Goal: Information Seeking & Learning: Learn about a topic

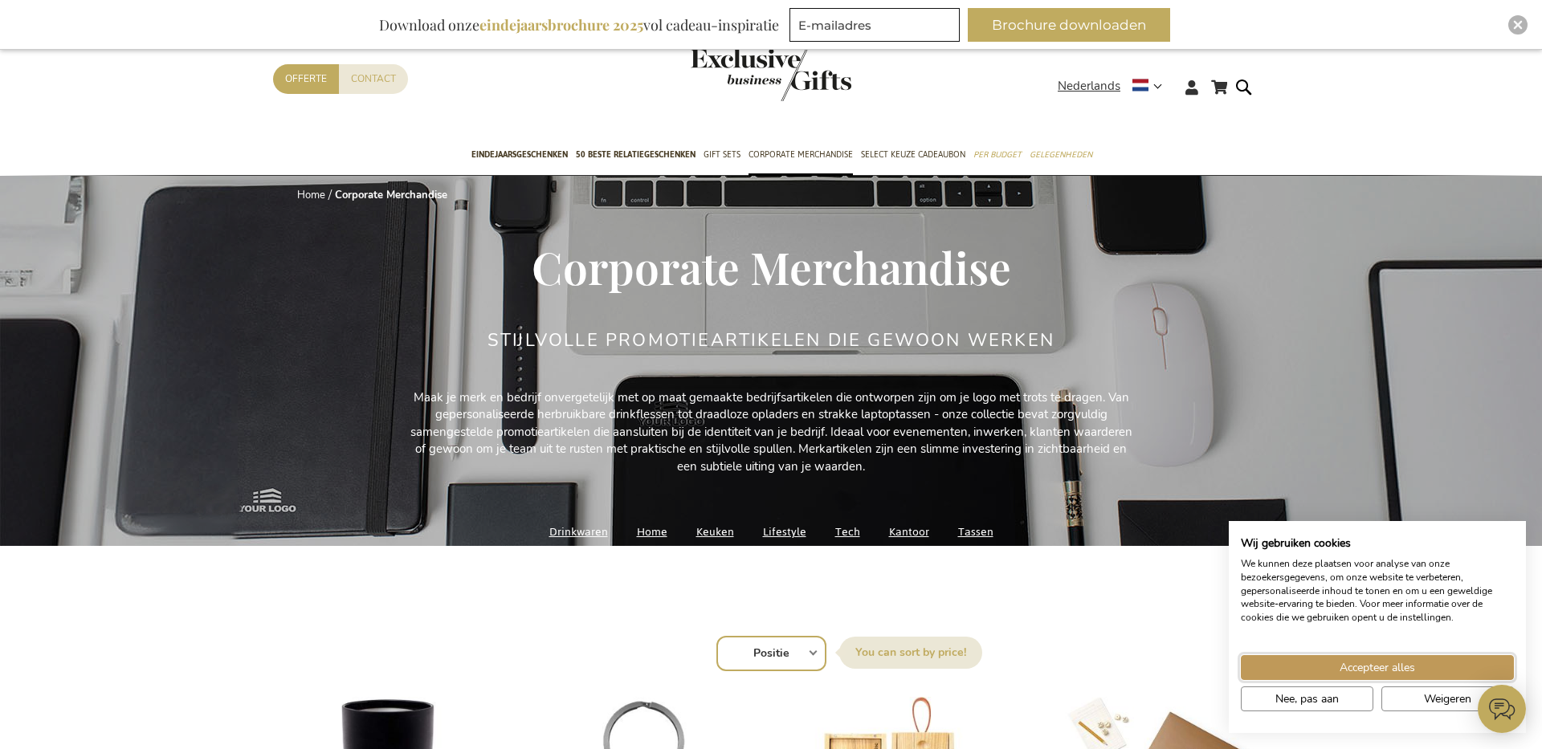
click at [1439, 666] on button "Accepteer alles" at bounding box center [1377, 667] width 273 height 25
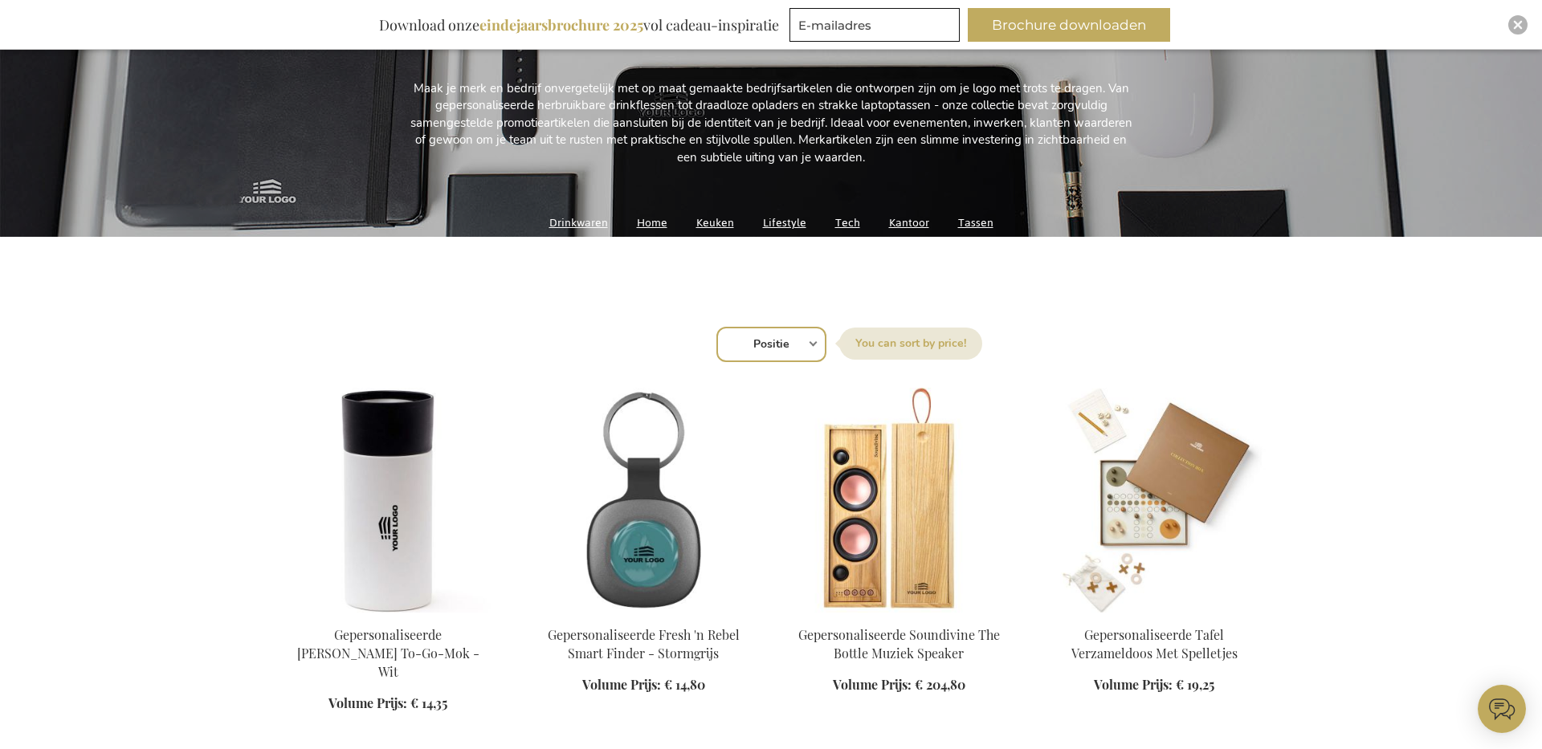
scroll to position [362, 0]
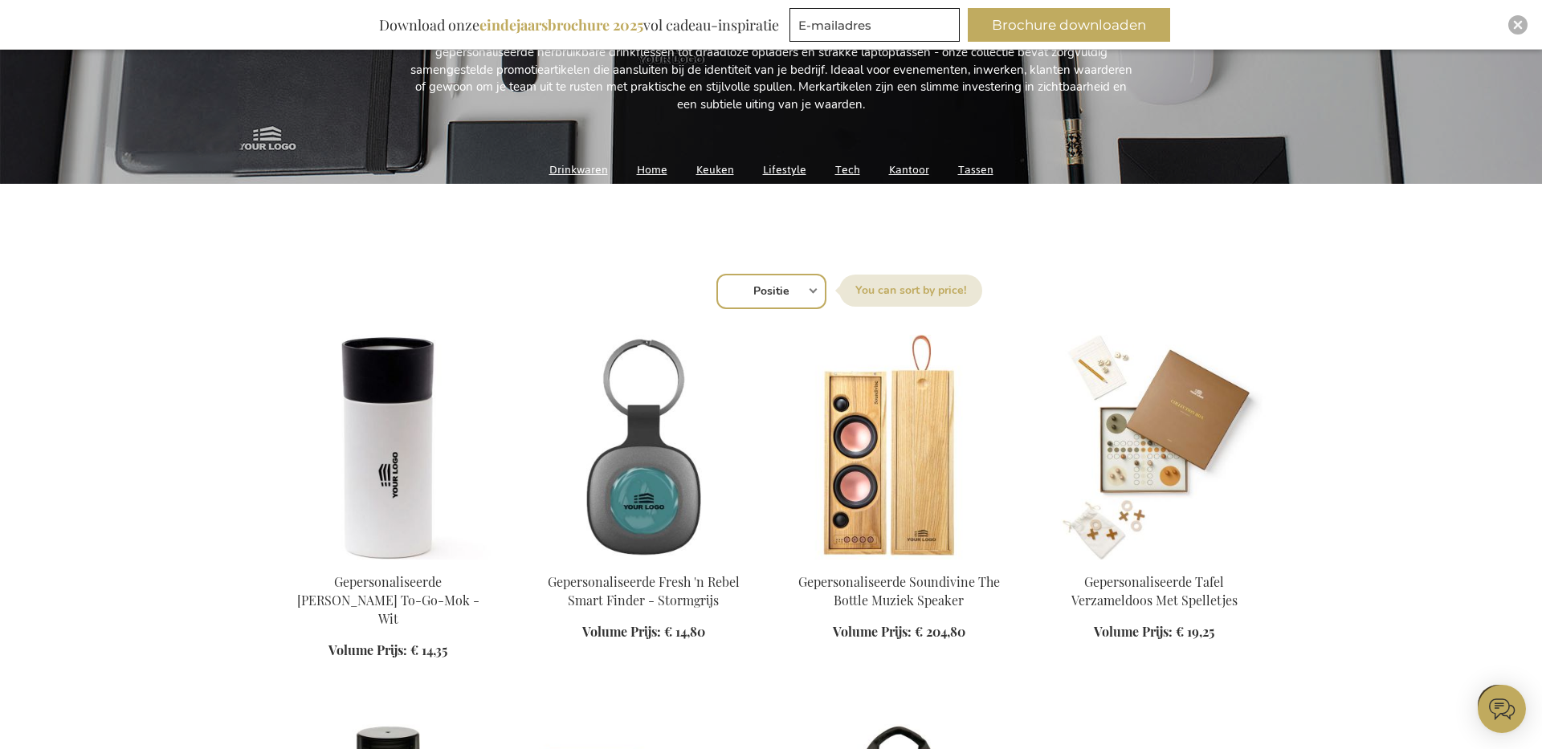
click at [773, 294] on select "Positie Best Sellers Meest bekeken Nieuw Biggest Saving Price: low to high Pric…" at bounding box center [771, 291] width 110 height 35
select select "price_desc"
click at [716, 274] on select "Positie Best Sellers Meest bekeken Nieuw Biggest Saving Price: low to high Pric…" at bounding box center [771, 291] width 110 height 35
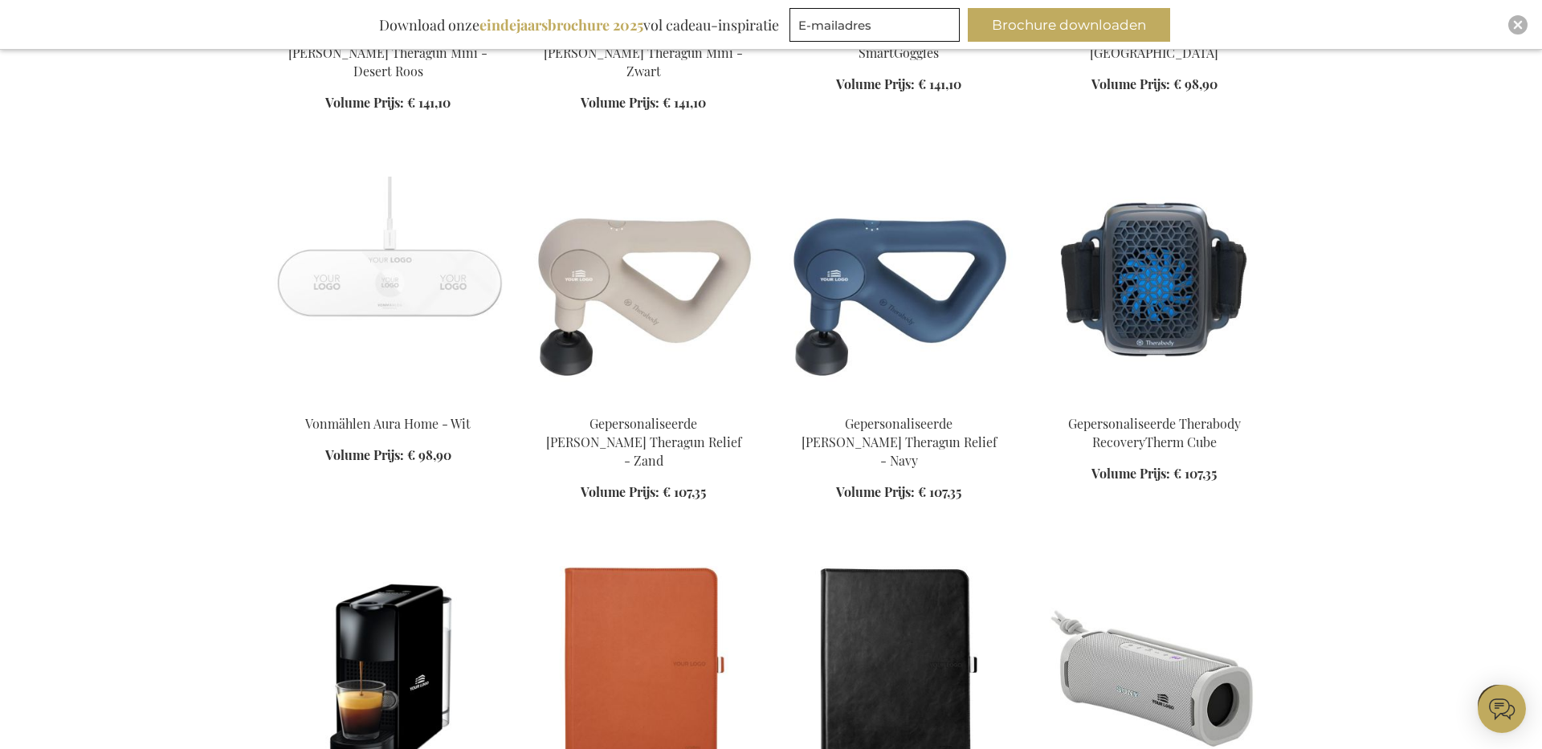
scroll to position [1434, 0]
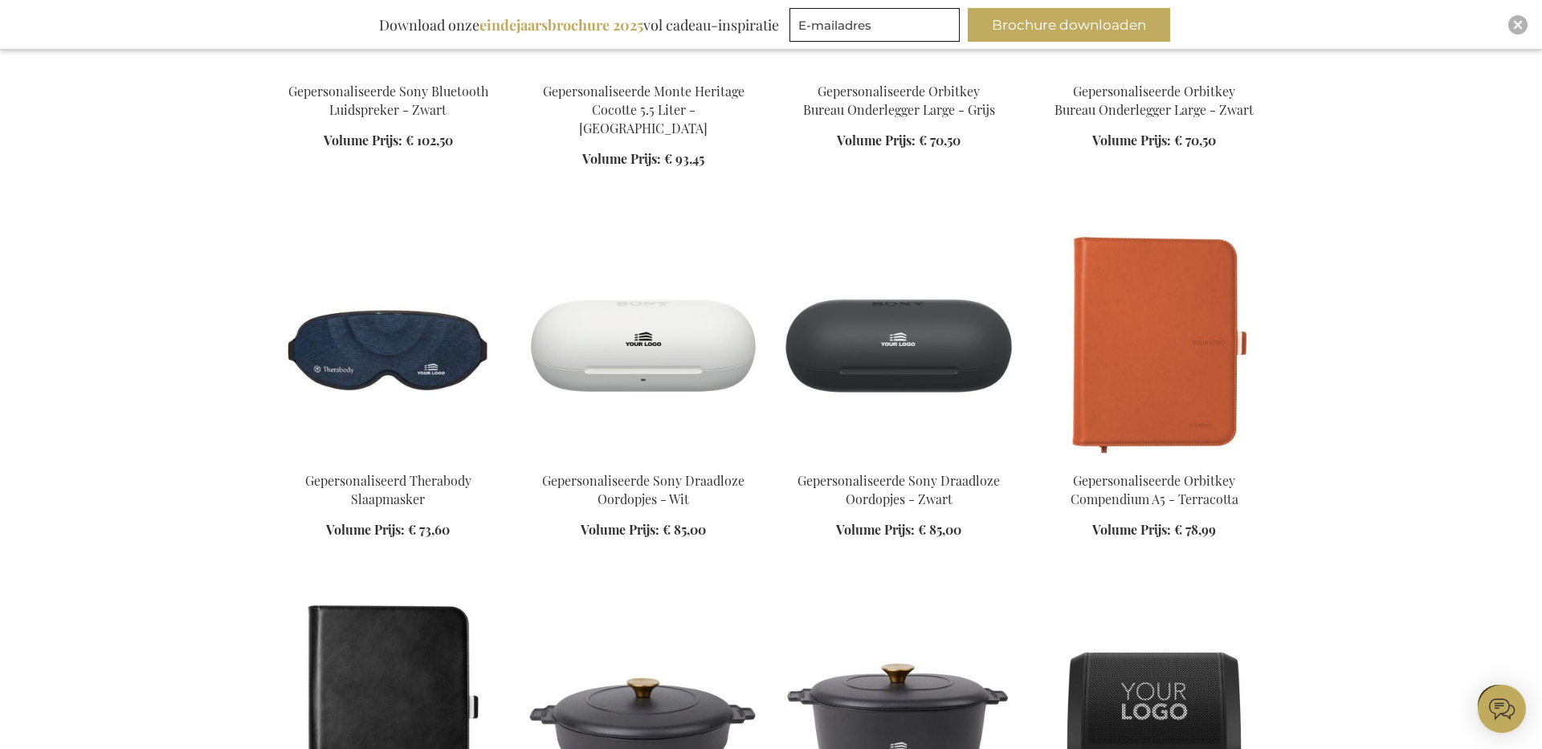
scroll to position [2585, 0]
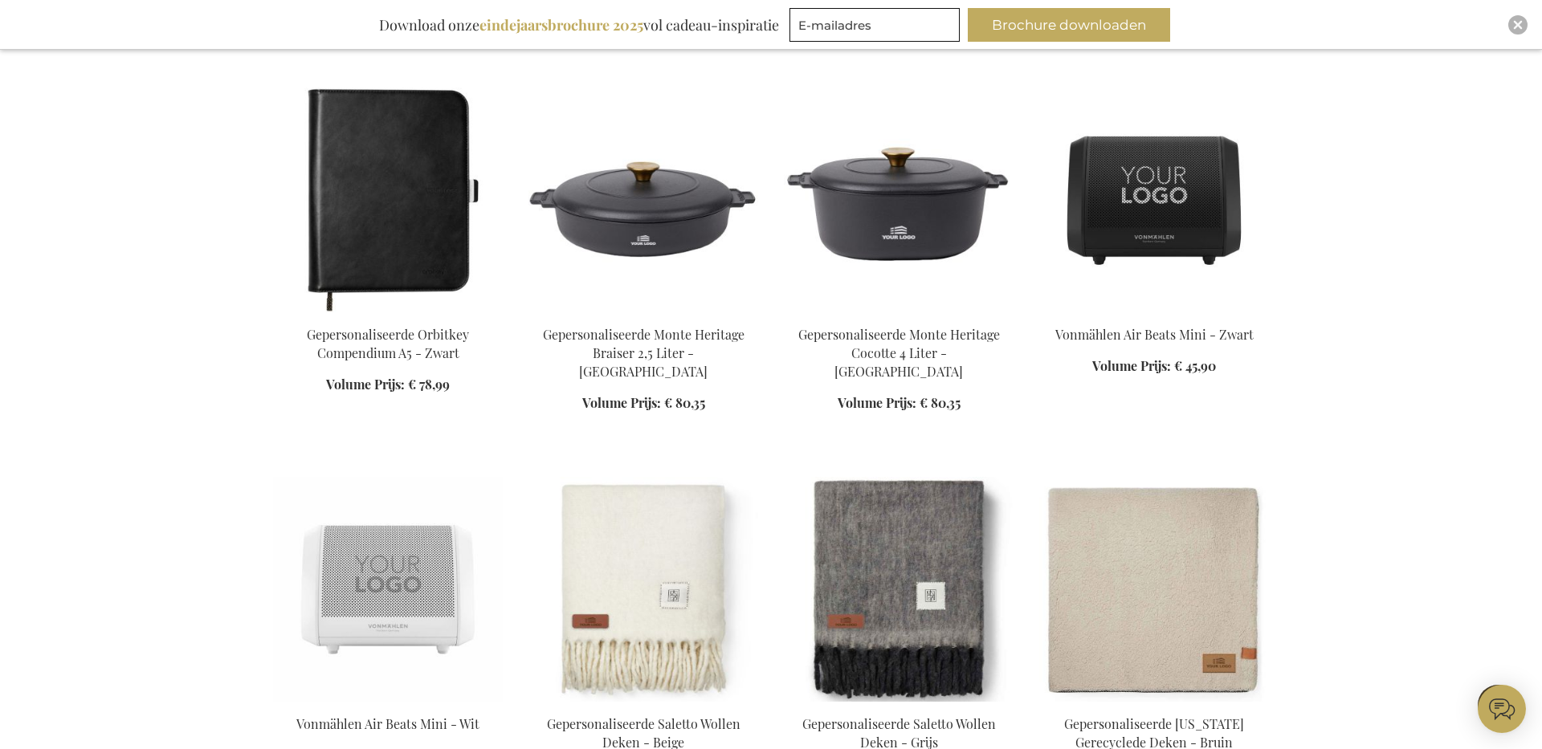
scroll to position [2942, 0]
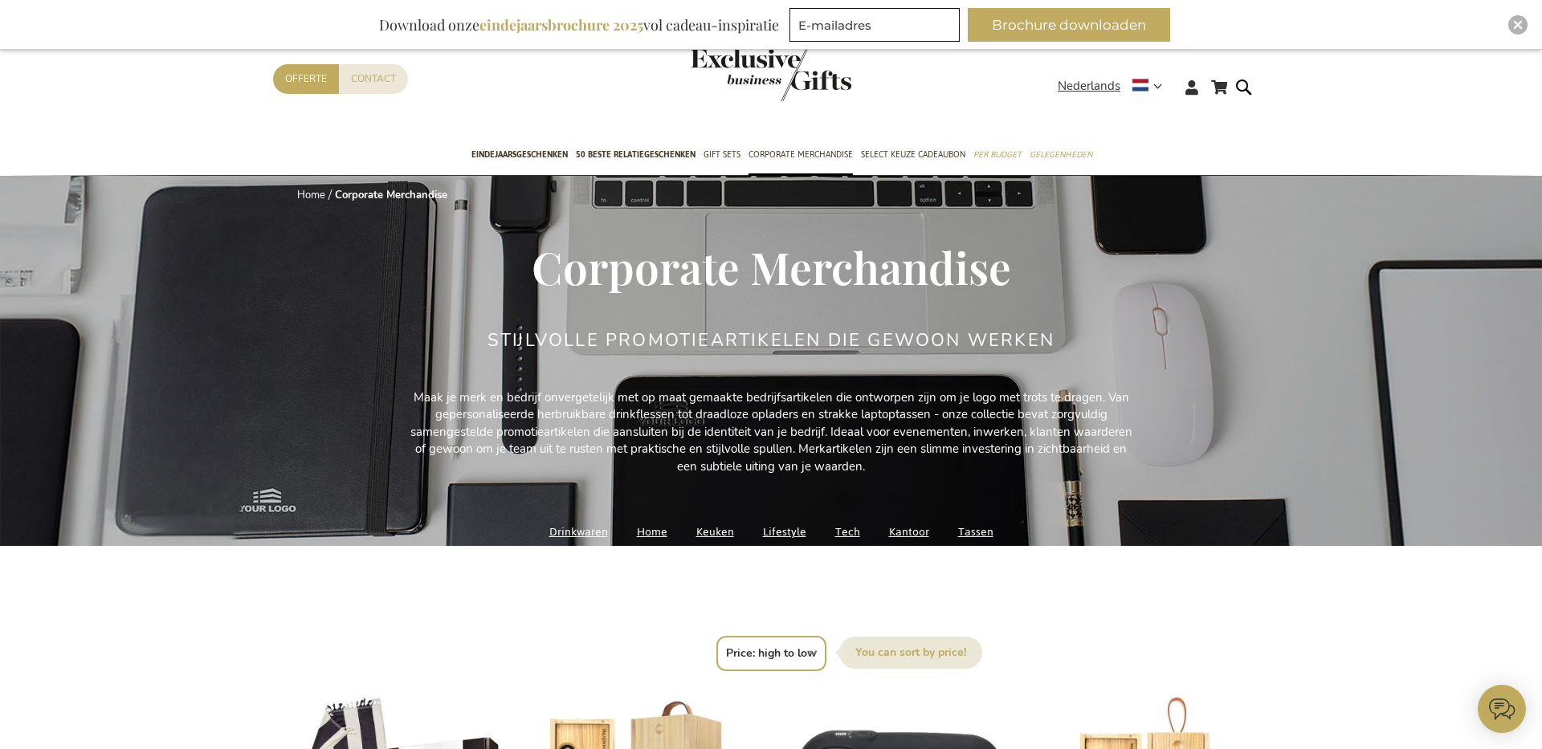
click at [840, 533] on link "Tech" at bounding box center [847, 532] width 25 height 22
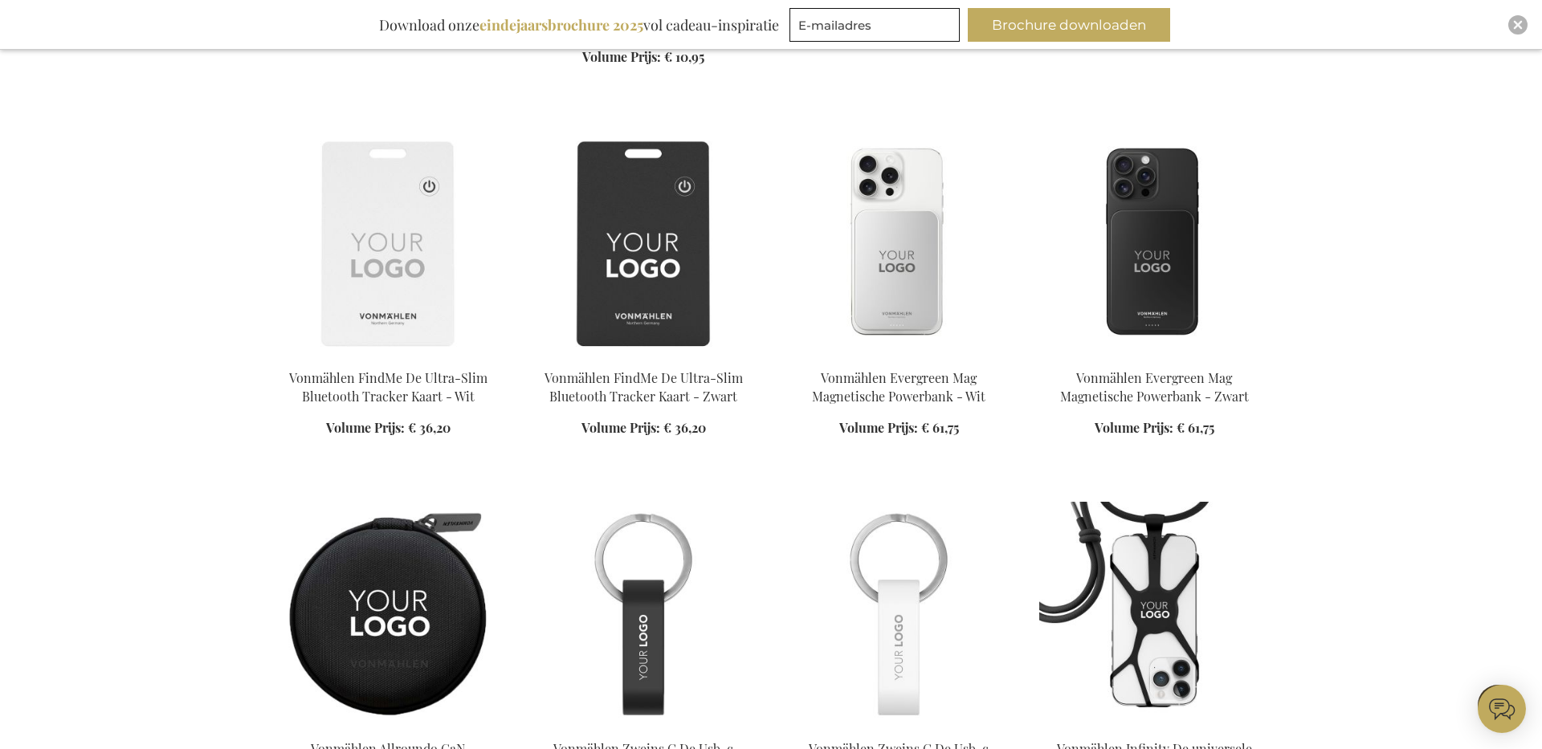
scroll to position [1676, 0]
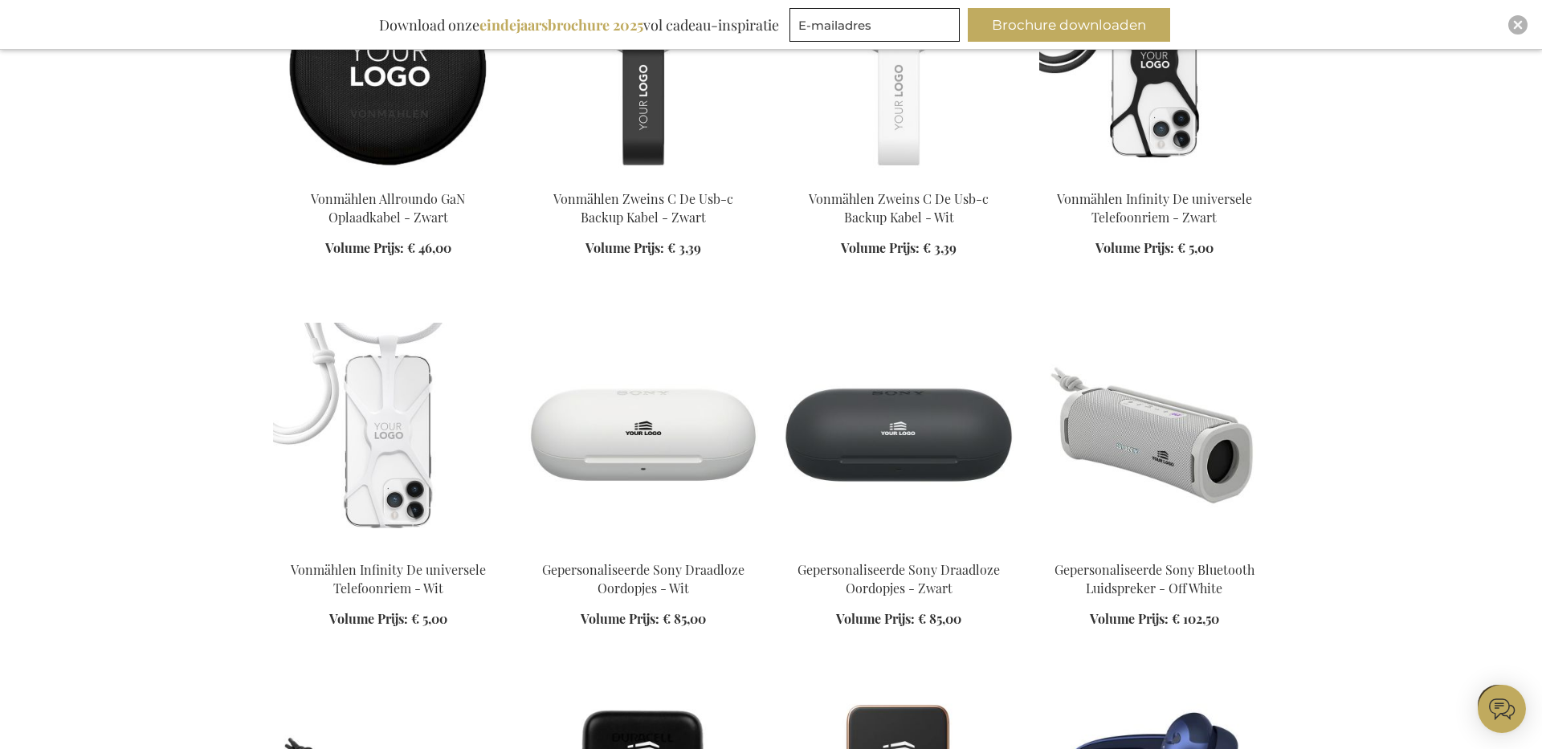
scroll to position [1883, 0]
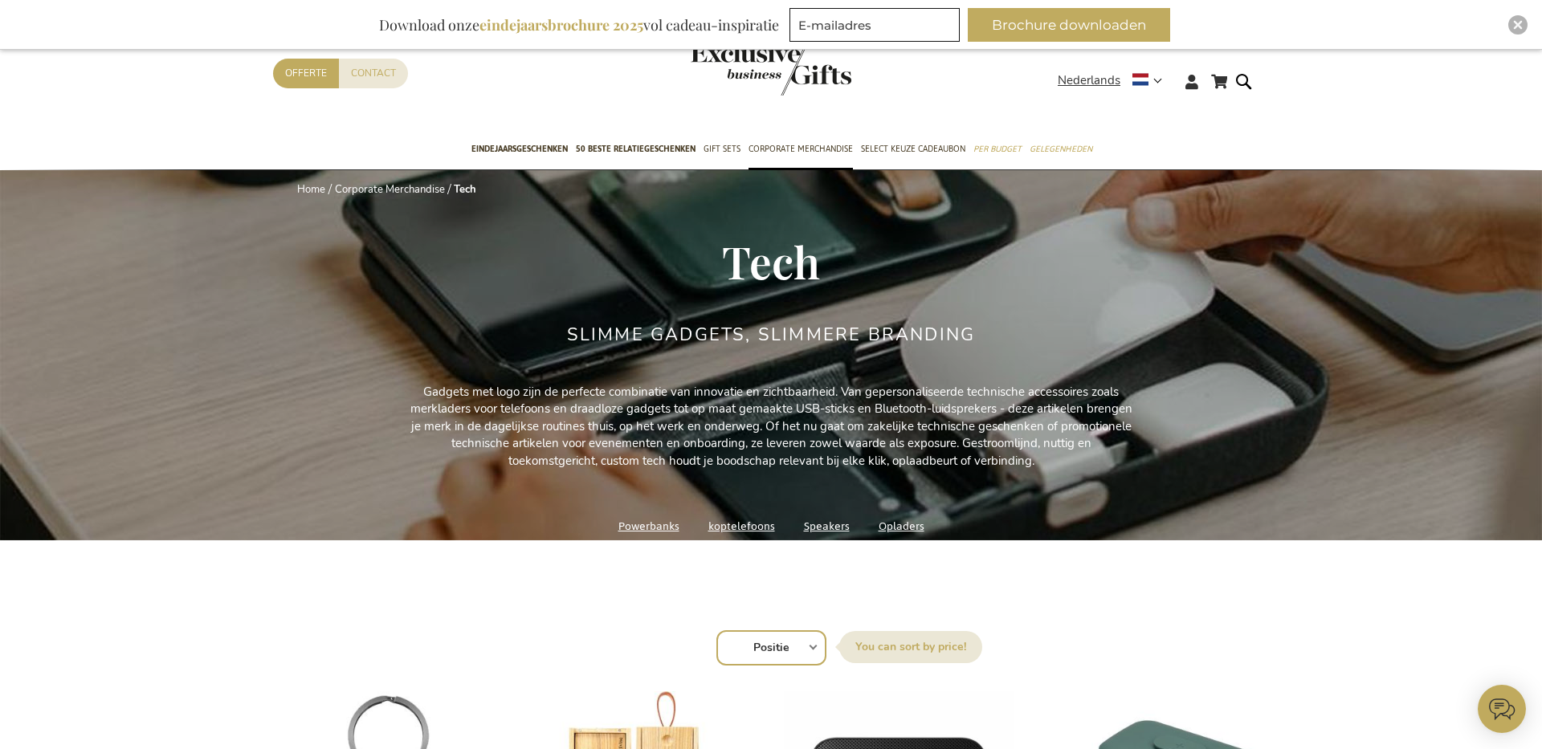
scroll to position [8, 0]
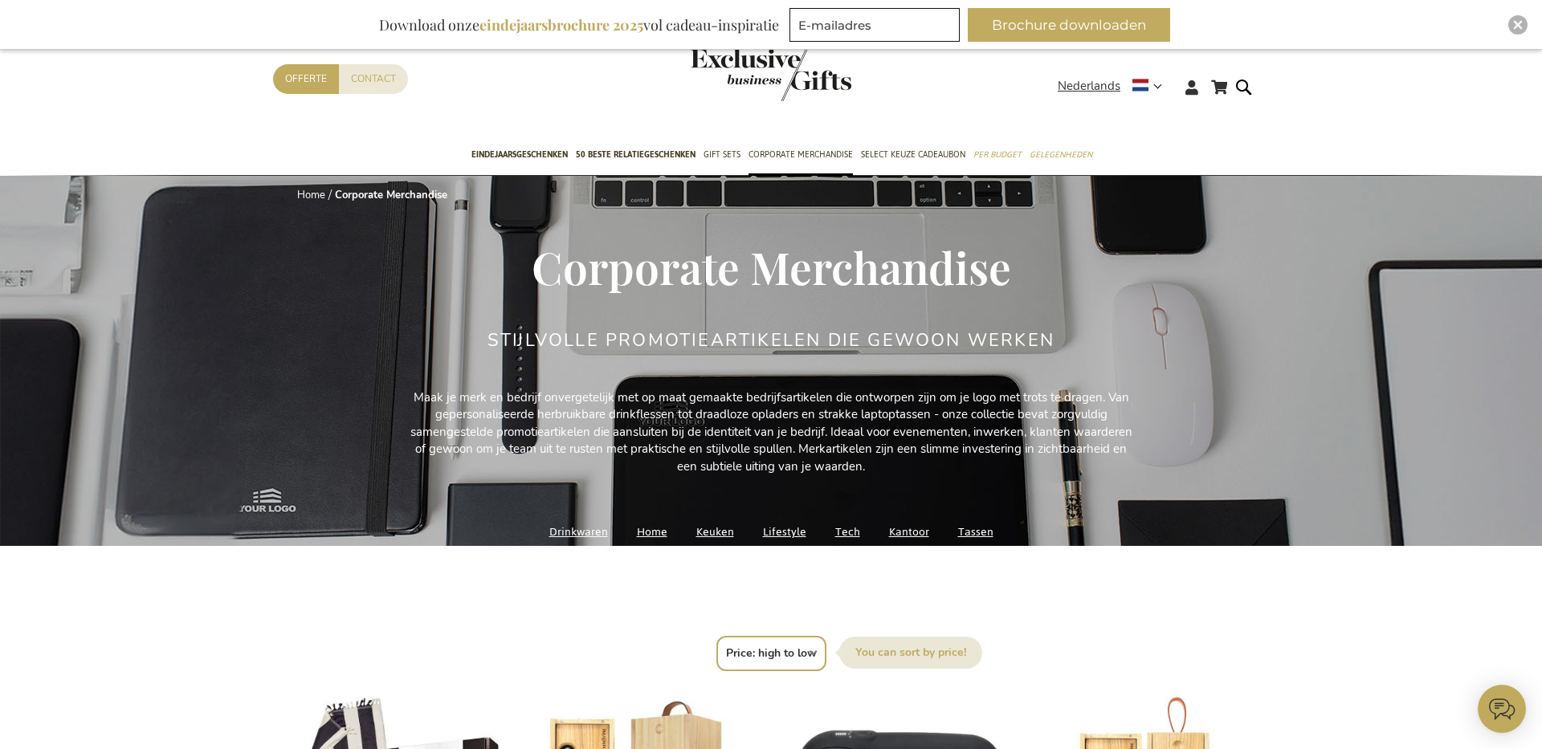
click at [790, 531] on link "Lifestyle" at bounding box center [784, 532] width 43 height 22
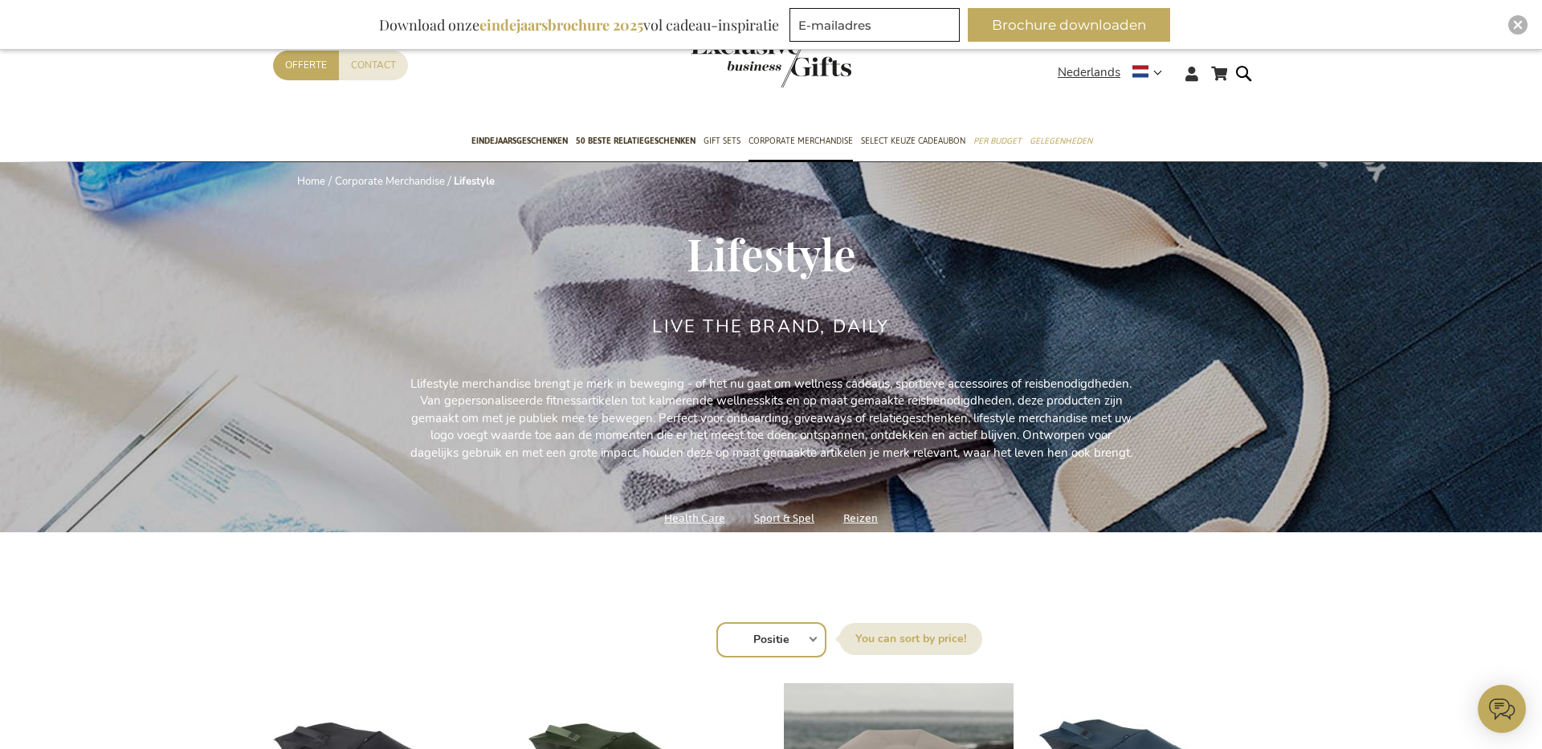
scroll to position [418, 0]
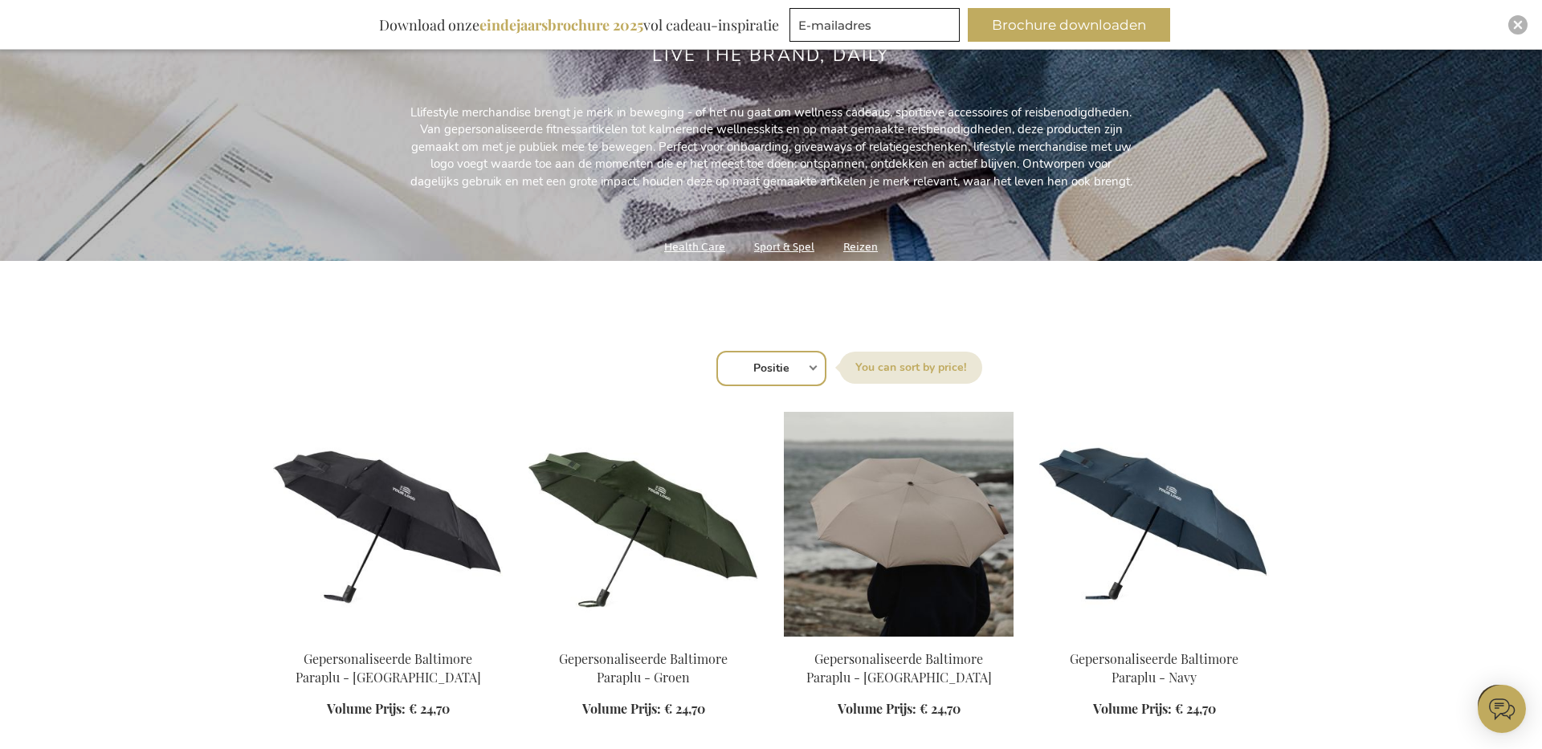
scroll to position [27, 0]
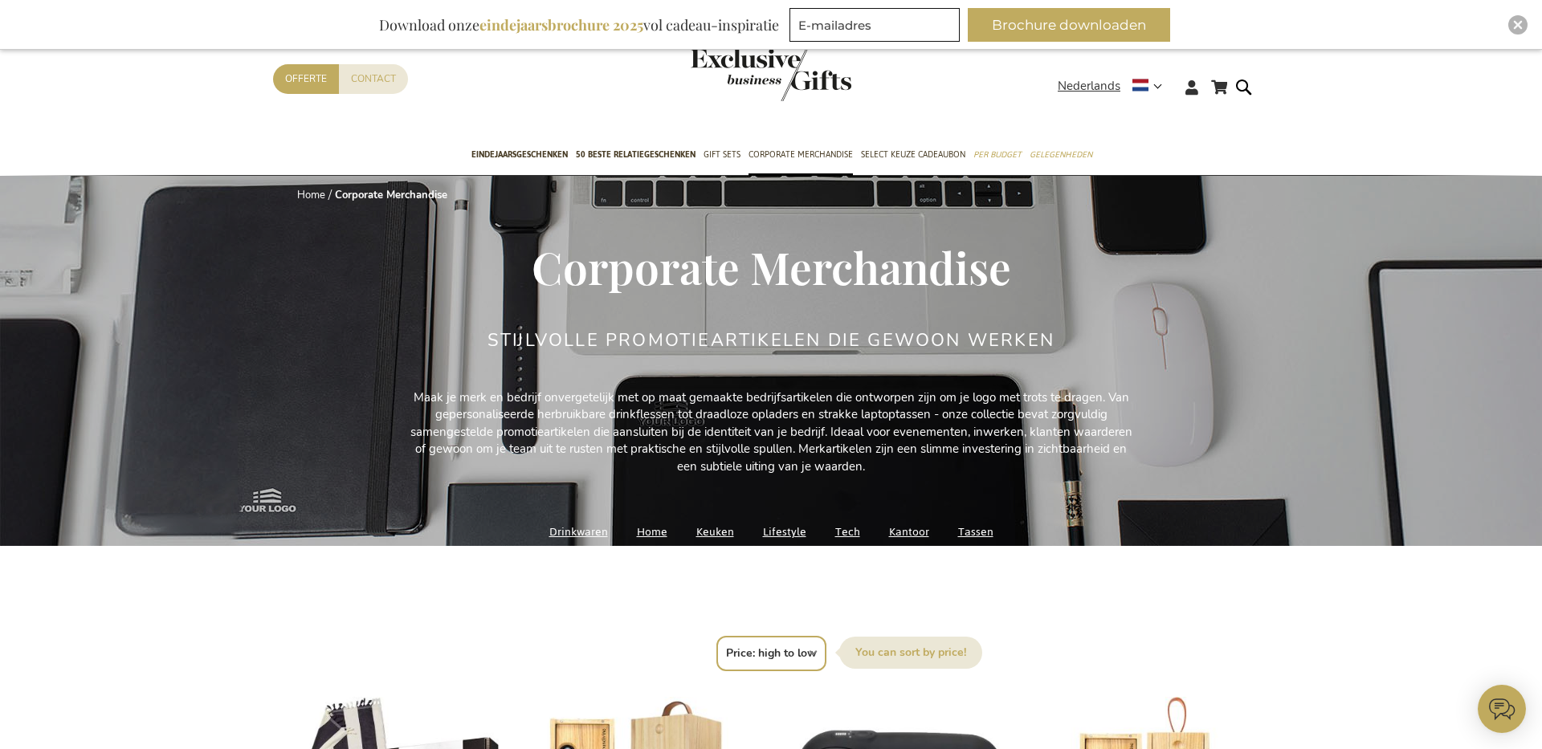
click at [712, 534] on link "Keuken" at bounding box center [715, 532] width 38 height 22
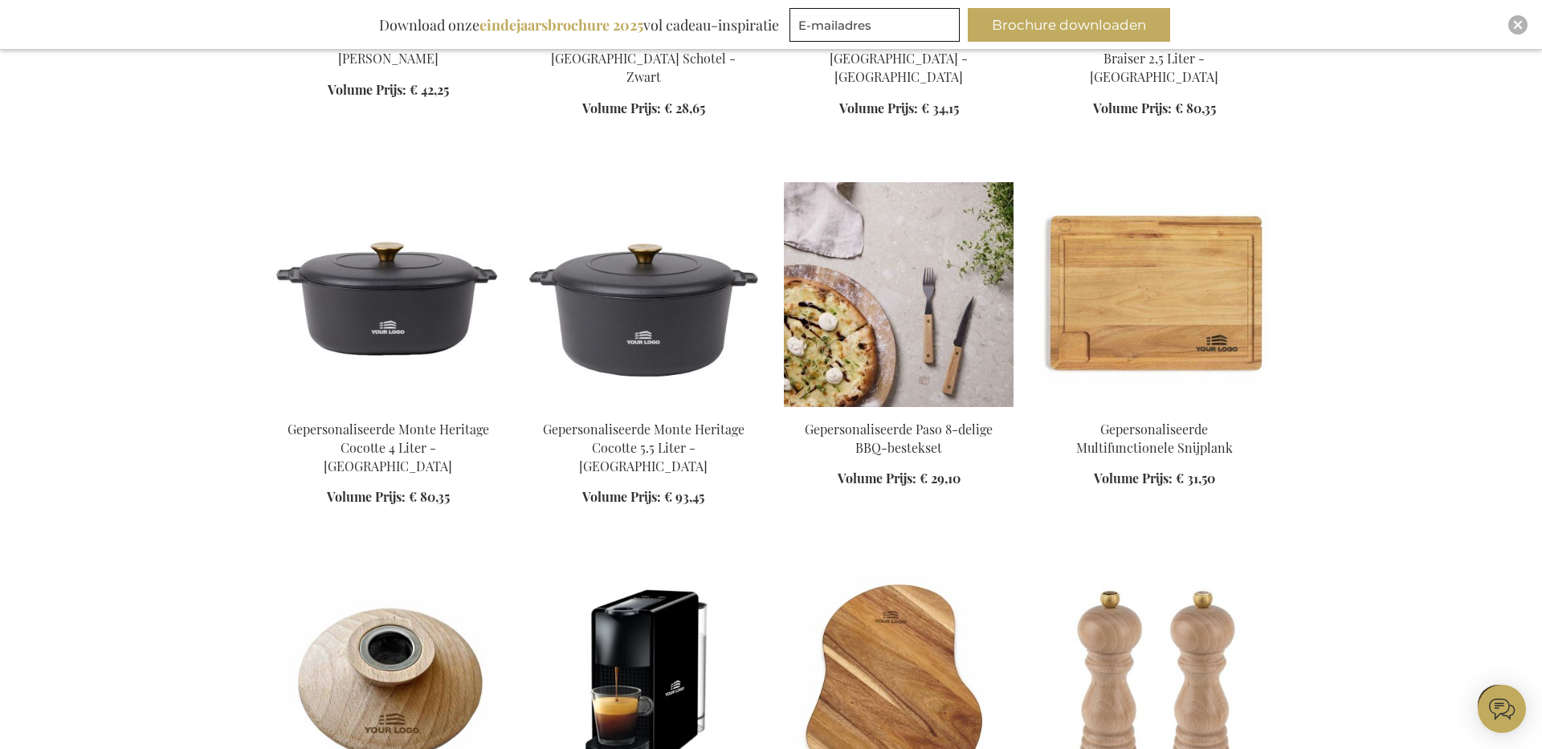
scroll to position [1971, 0]
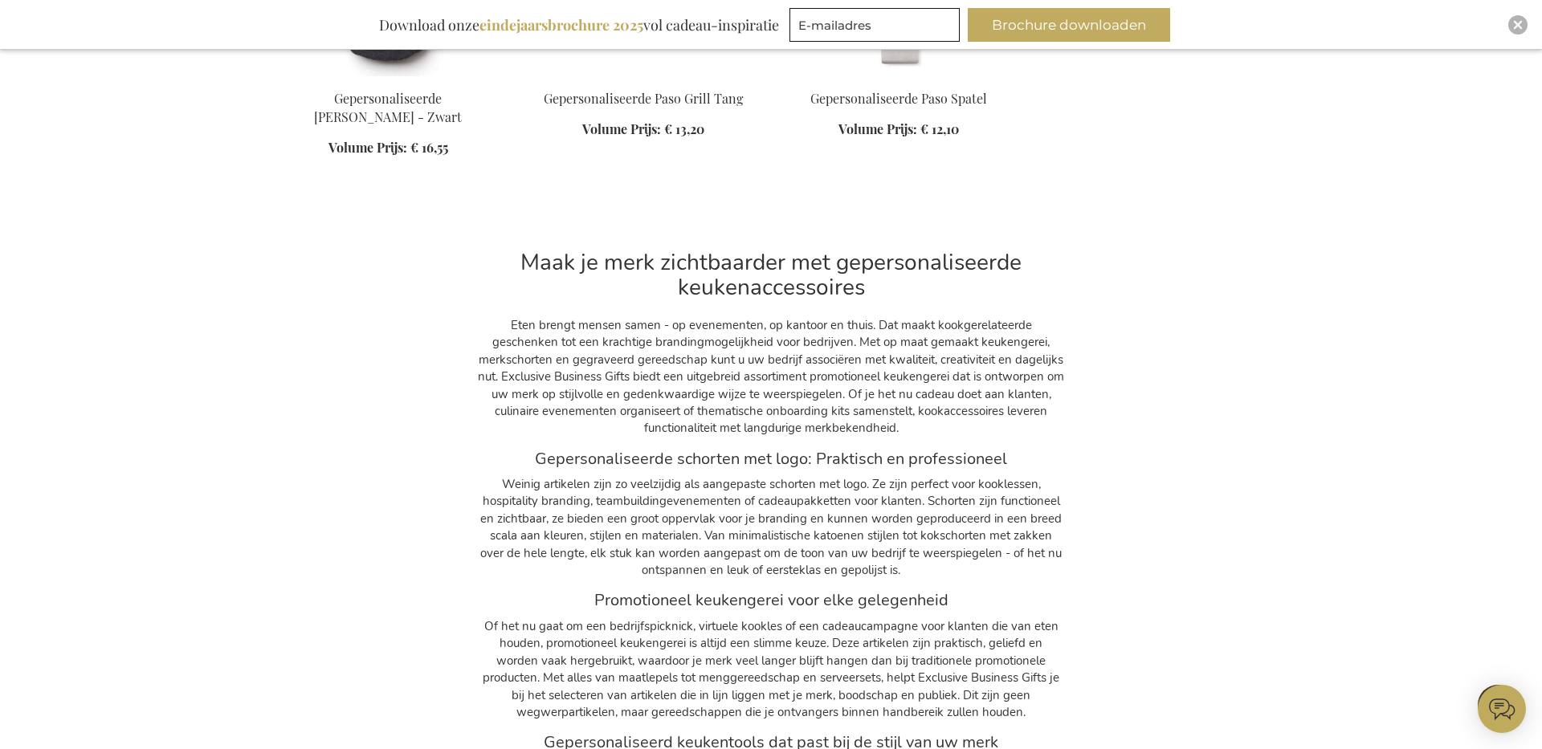
scroll to position [4612, 0]
drag, startPoint x: 620, startPoint y: 459, endPoint x: 603, endPoint y: 459, distance: 16.9
click at [620, 459] on div "Maak je merk zichtbaarder met gepersonaliseerde keukenaccessoires Eten brengt m…" at bounding box center [771, 546] width 586 height 634
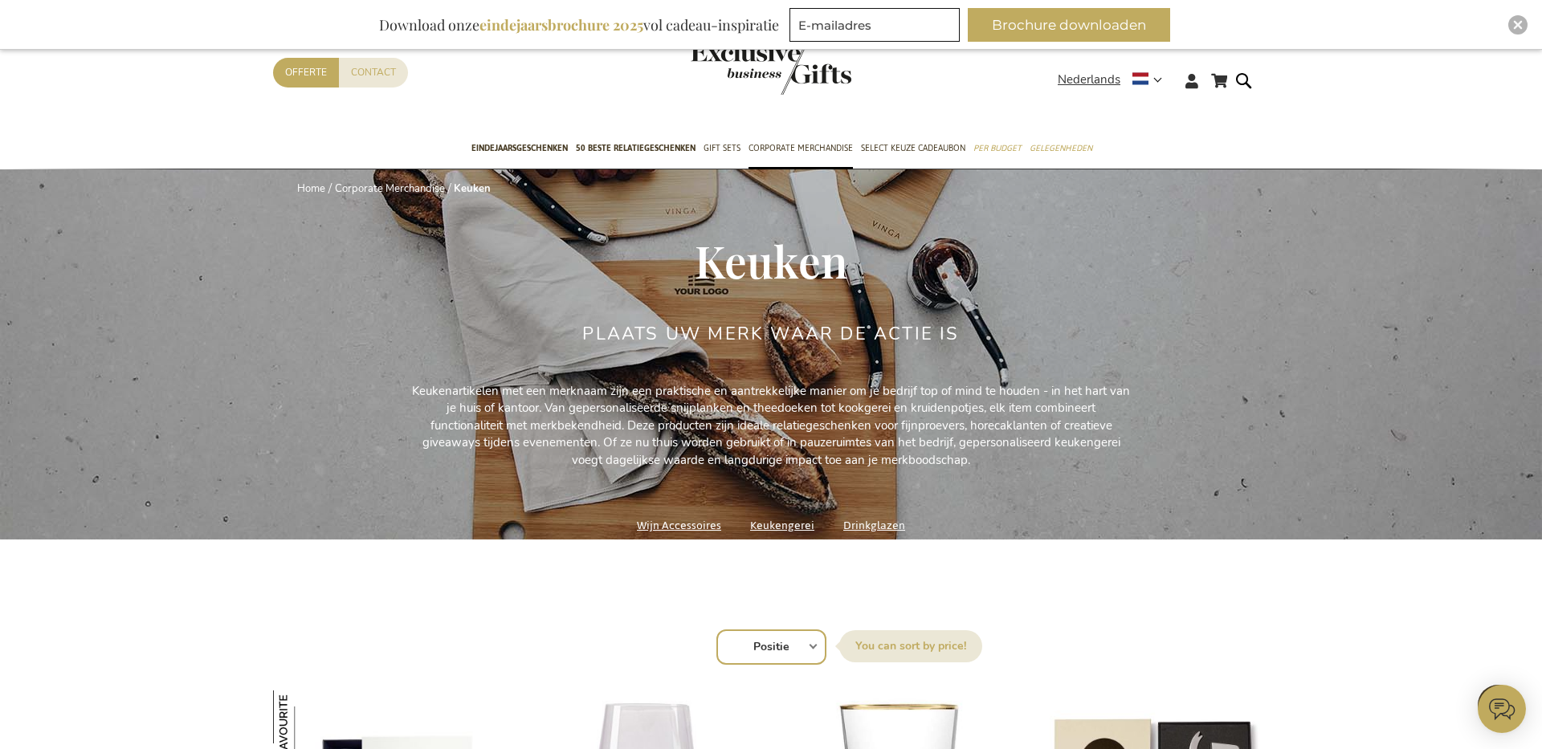
scroll to position [0, 0]
